Goal: Information Seeking & Learning: Learn about a topic

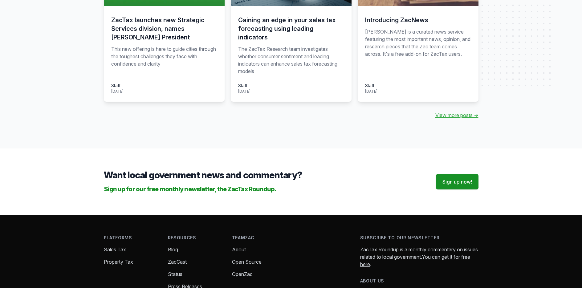
scroll to position [729, 0]
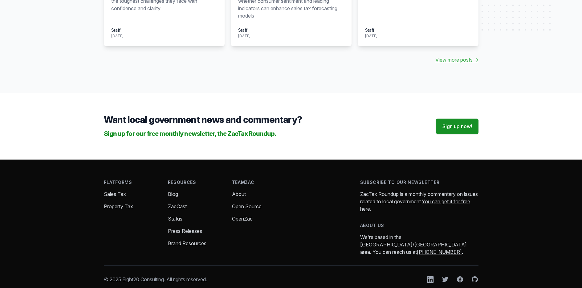
click at [232, 191] on link "About" at bounding box center [239, 194] width 14 height 6
click at [237, 191] on link "About" at bounding box center [239, 194] width 14 height 6
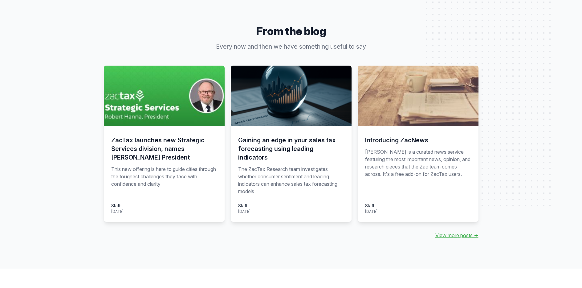
scroll to position [555, 0]
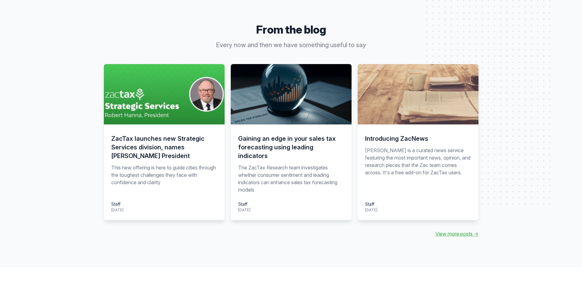
click at [171, 146] on h3 "ZacTax launches new Strategic Services division, names Robert Hanna President" at bounding box center [164, 147] width 106 height 26
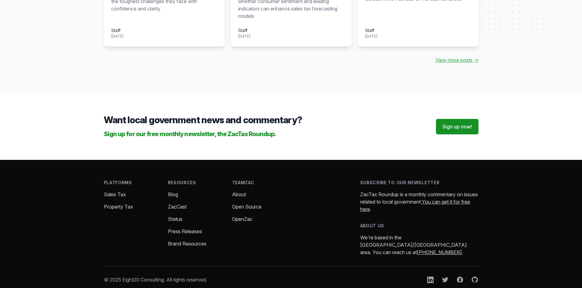
scroll to position [729, 0]
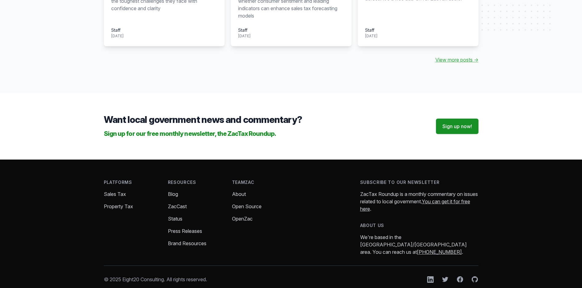
click at [108, 191] on link "Sales Tax" at bounding box center [115, 194] width 22 height 6
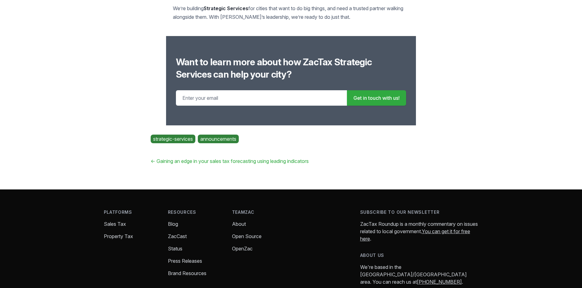
scroll to position [1202, 0]
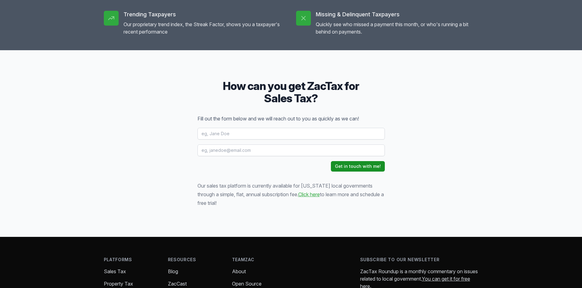
scroll to position [891, 0]
